Goal: Task Accomplishment & Management: Complete application form

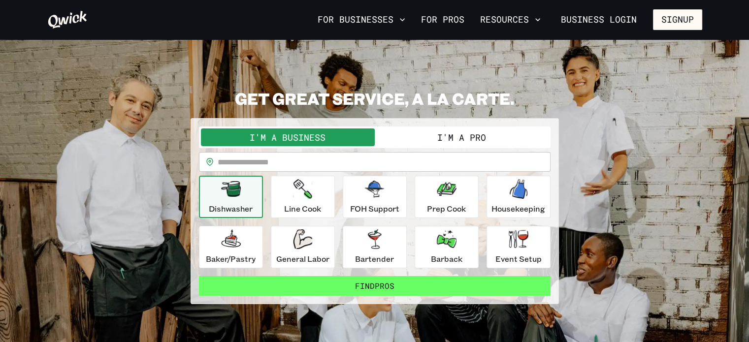
click at [374, 281] on button "Find Pros" at bounding box center [375, 286] width 352 height 20
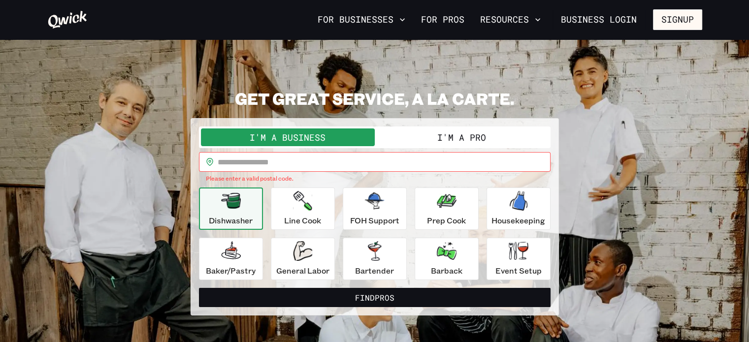
click at [464, 137] on button "I'm a Pro" at bounding box center [462, 138] width 174 height 18
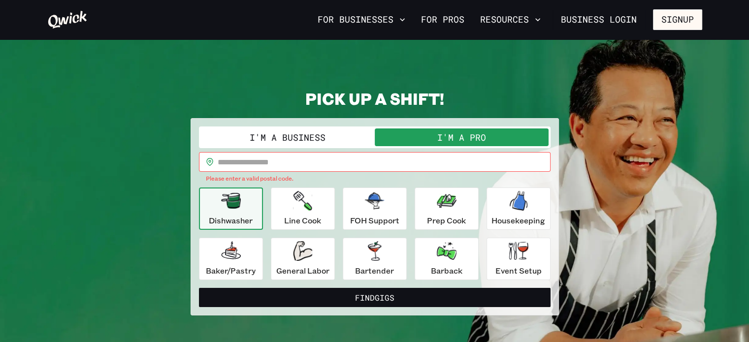
click at [231, 202] on icon "button" at bounding box center [231, 201] width 20 height 16
click at [264, 164] on input "text" at bounding box center [384, 162] width 333 height 20
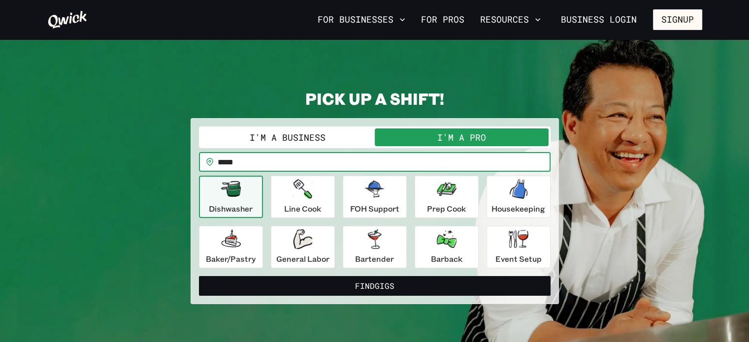
type input "*****"
click at [199, 276] on button "Find Gigs" at bounding box center [375, 286] width 352 height 20
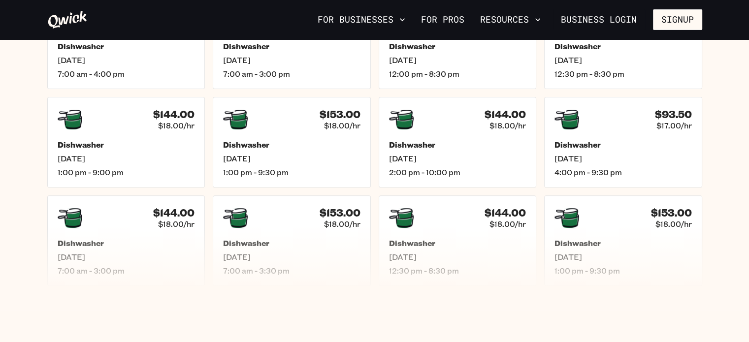
scroll to position [315, 0]
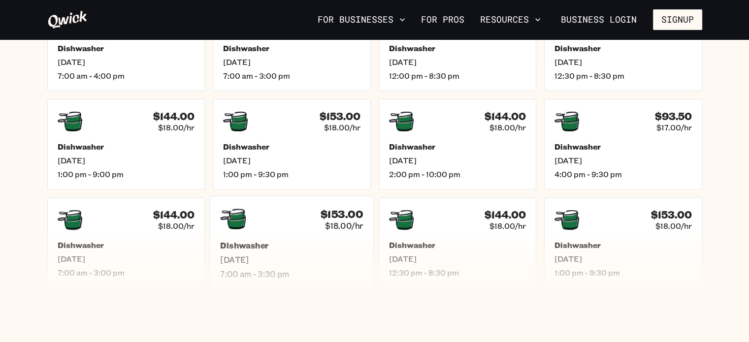
click at [306, 225] on div "$153.00 $18.00/hr" at bounding box center [291, 219] width 143 height 26
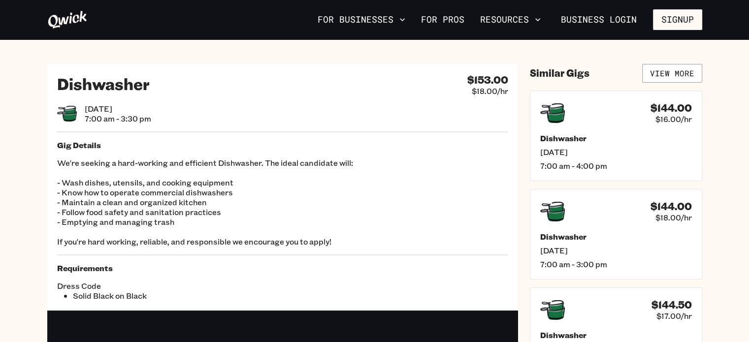
click at [370, 278] on div "Dress Code Solid Black on Black" at bounding box center [282, 287] width 451 height 28
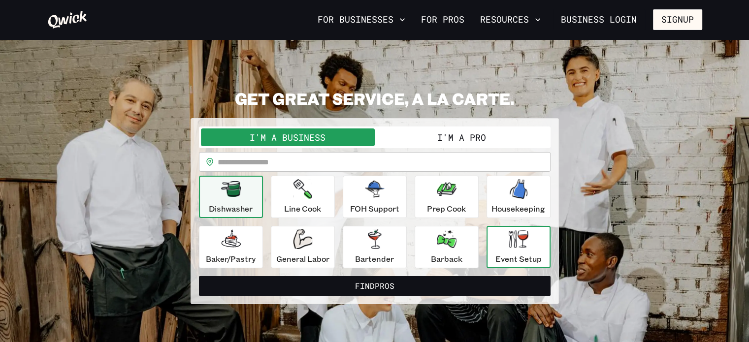
click at [525, 240] on icon "button" at bounding box center [519, 239] width 20 height 18
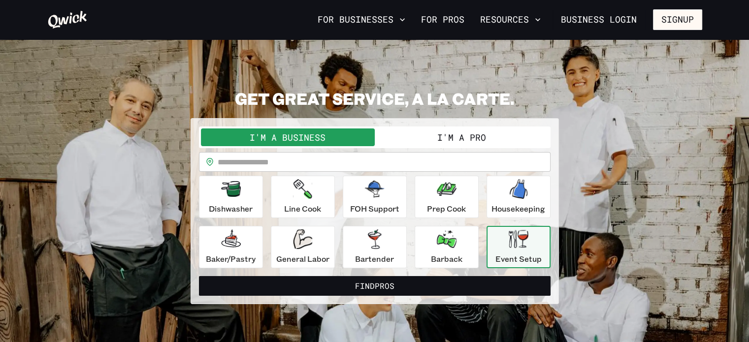
click at [449, 136] on button "I'm a Pro" at bounding box center [462, 138] width 174 height 18
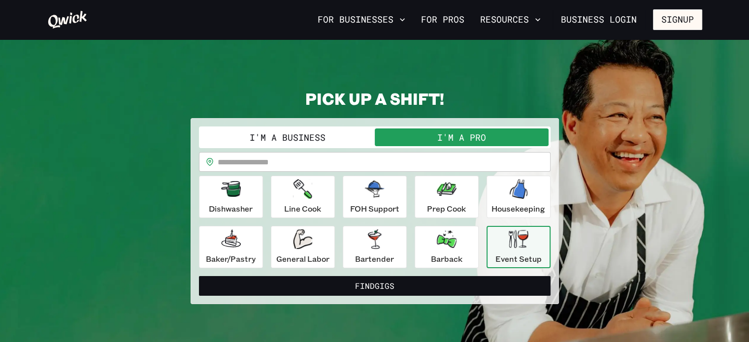
click at [516, 242] on icon "button" at bounding box center [519, 239] width 20 height 18
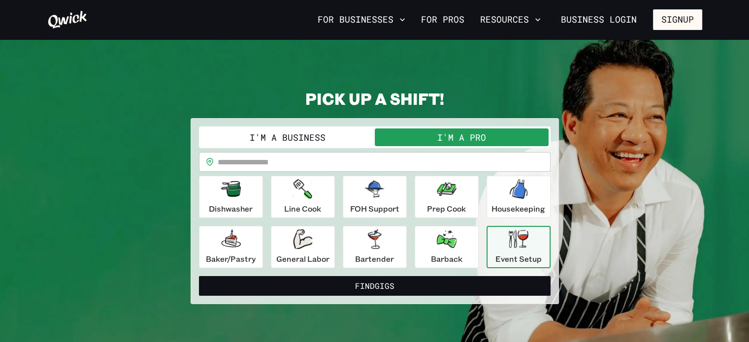
click at [525, 235] on icon "button" at bounding box center [519, 239] width 20 height 18
click at [442, 238] on icon "button" at bounding box center [447, 240] width 20 height 18
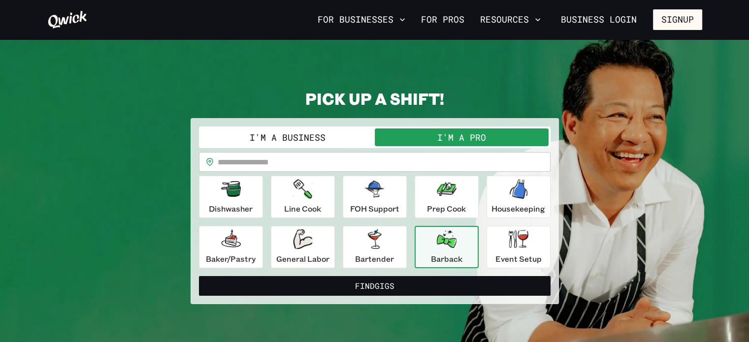
click at [442, 238] on icon "button" at bounding box center [447, 240] width 20 height 18
click at [455, 201] on div "Prep Cook" at bounding box center [446, 196] width 39 height 35
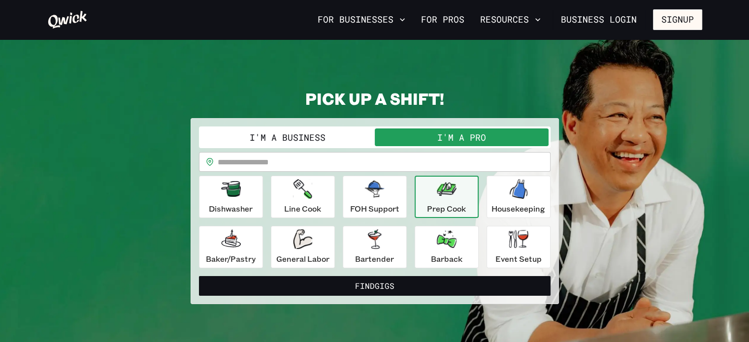
click at [455, 201] on div "Prep Cook" at bounding box center [446, 196] width 39 height 35
click at [451, 179] on icon "button" at bounding box center [447, 189] width 20 height 20
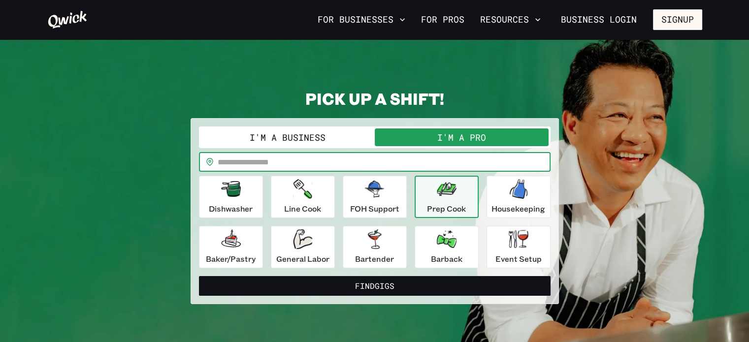
click at [412, 165] on input "text" at bounding box center [384, 162] width 333 height 20
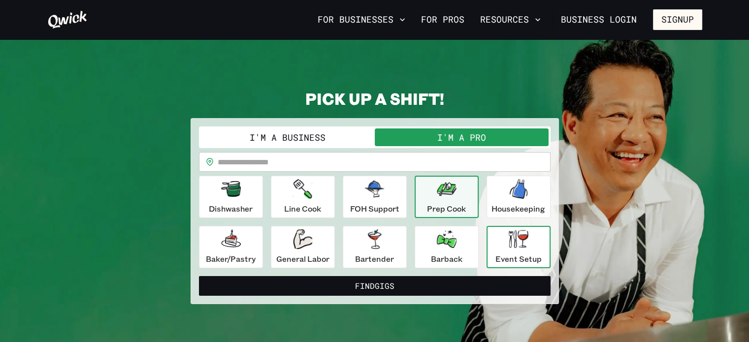
click at [510, 246] on icon "button" at bounding box center [519, 239] width 20 height 18
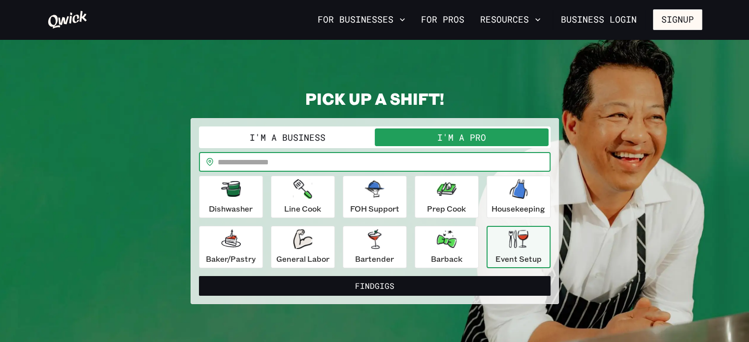
click at [361, 155] on input "text" at bounding box center [384, 162] width 333 height 20
type input "*****"
click at [199, 276] on button "Find Gigs" at bounding box center [375, 286] width 352 height 20
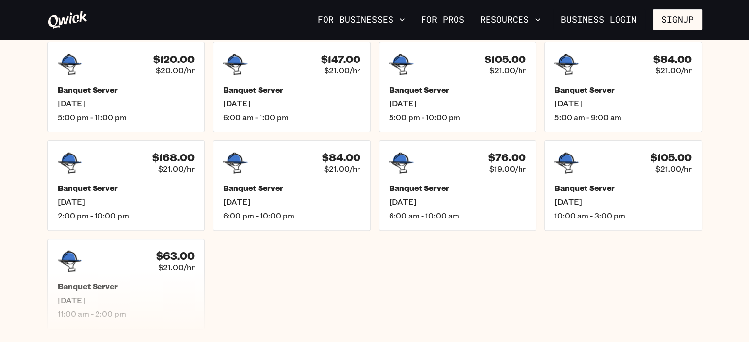
scroll to position [276, 0]
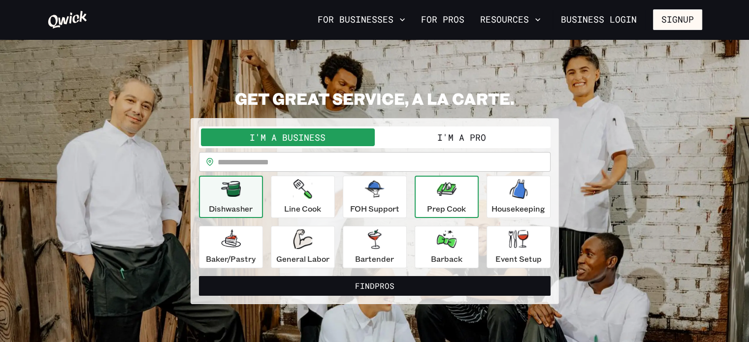
drag, startPoint x: 454, startPoint y: 200, endPoint x: 416, endPoint y: 203, distance: 38.1
click at [416, 203] on button "Prep Cook" at bounding box center [447, 197] width 64 height 42
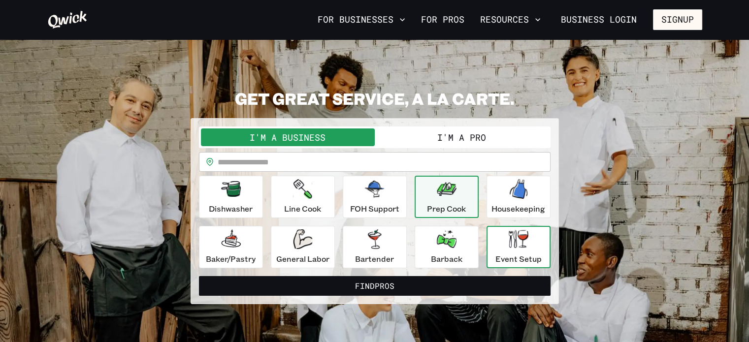
click at [514, 245] on icon "button" at bounding box center [519, 239] width 20 height 18
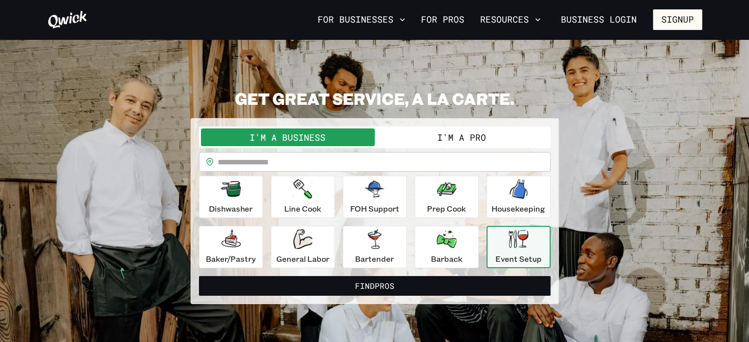
click at [514, 245] on icon "button" at bounding box center [519, 239] width 20 height 18
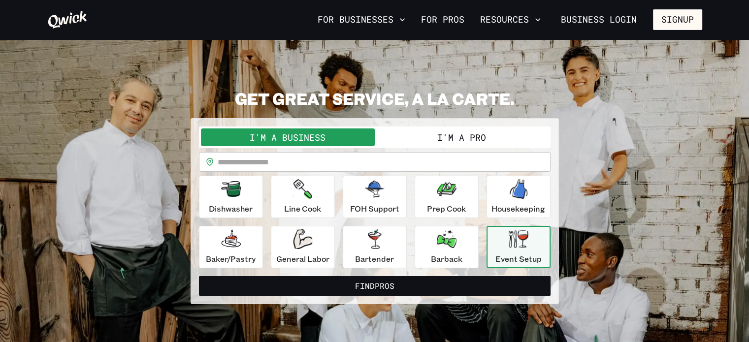
click at [514, 245] on icon "button" at bounding box center [519, 239] width 20 height 18
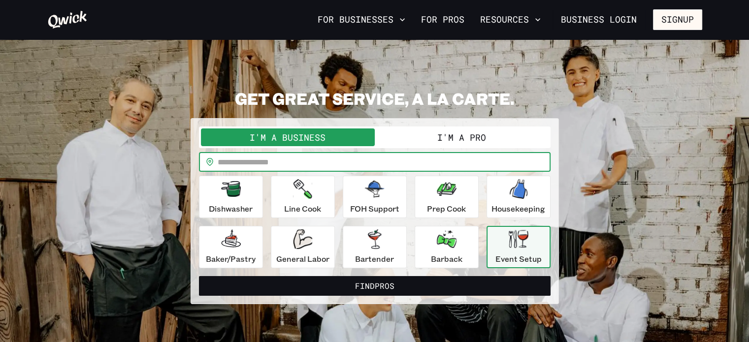
click at [419, 163] on input "text" at bounding box center [384, 162] width 333 height 20
type input "*****"
click at [199, 276] on button "Find Pros" at bounding box center [375, 286] width 352 height 20
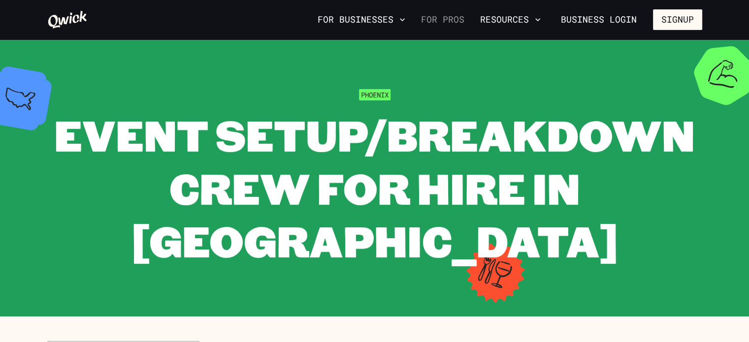
click at [453, 19] on link "For Pros" at bounding box center [442, 19] width 51 height 17
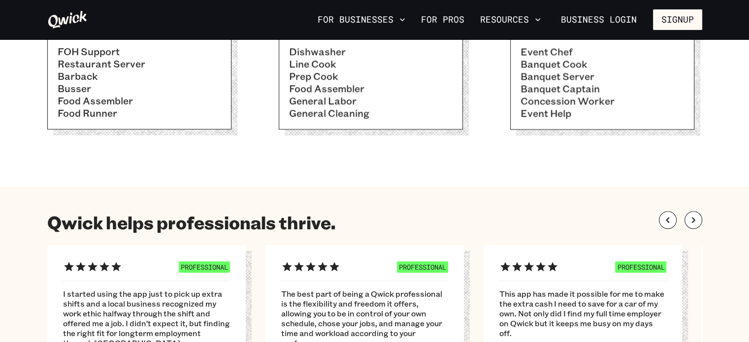
scroll to position [419, 0]
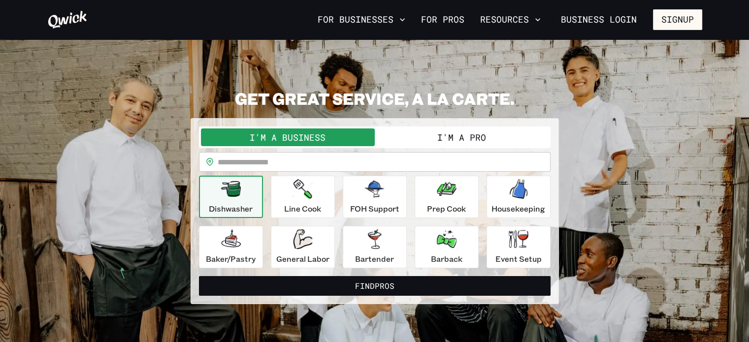
click at [446, 137] on button "I'm a Pro" at bounding box center [462, 138] width 174 height 18
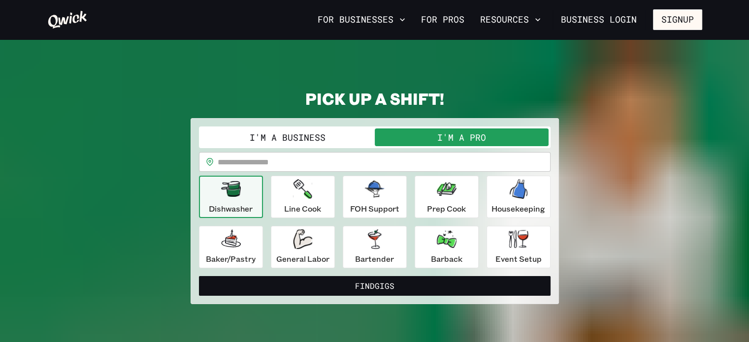
click at [446, 137] on button "I'm a Pro" at bounding box center [462, 138] width 174 height 18
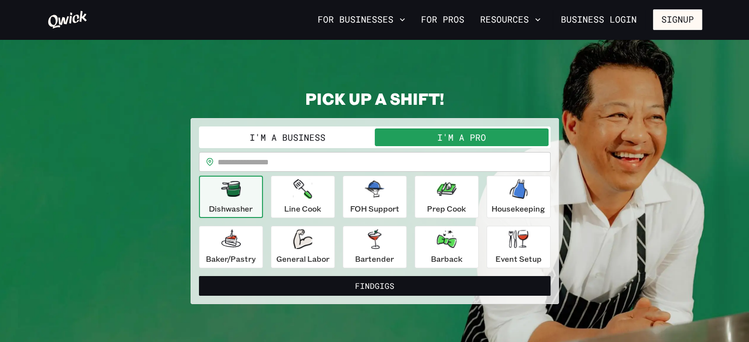
click at [451, 132] on button "I'm a Pro" at bounding box center [462, 138] width 174 height 18
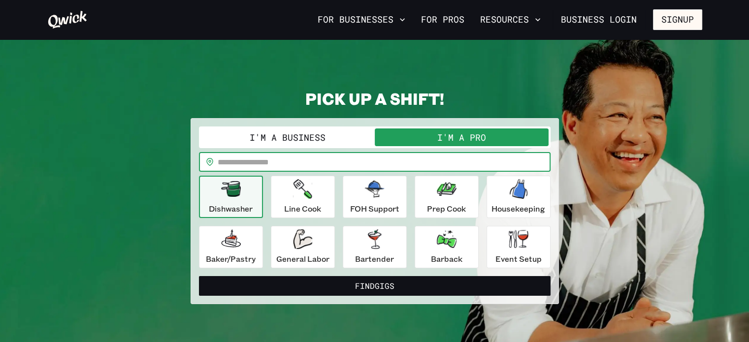
click at [398, 159] on input "text" at bounding box center [384, 162] width 333 height 20
type input "*****"
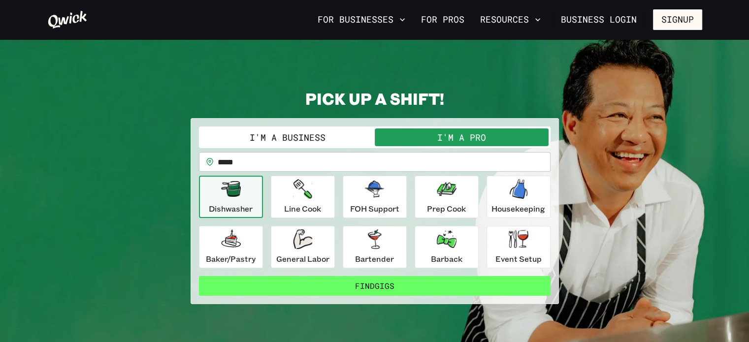
click at [380, 287] on button "Find Gigs" at bounding box center [375, 286] width 352 height 20
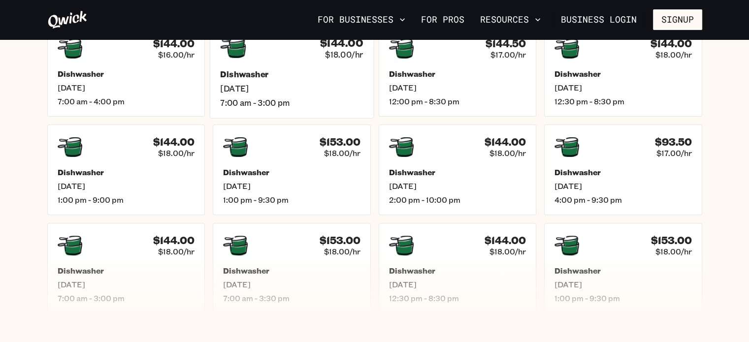
scroll to position [290, 0]
click at [613, 270] on h5 "Dishwasher" at bounding box center [623, 271] width 143 height 10
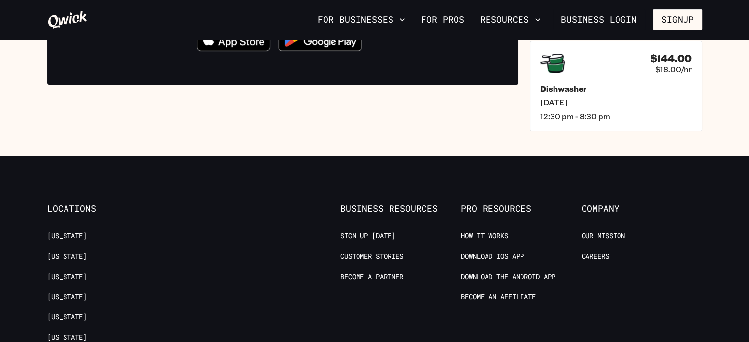
scroll to position [485, 0]
